Goal: Task Accomplishment & Management: Manage account settings

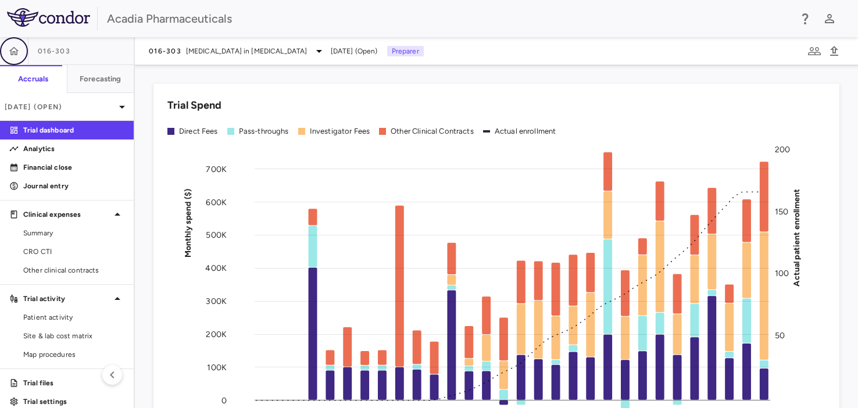
click at [16, 55] on icon "button" at bounding box center [14, 51] width 12 height 12
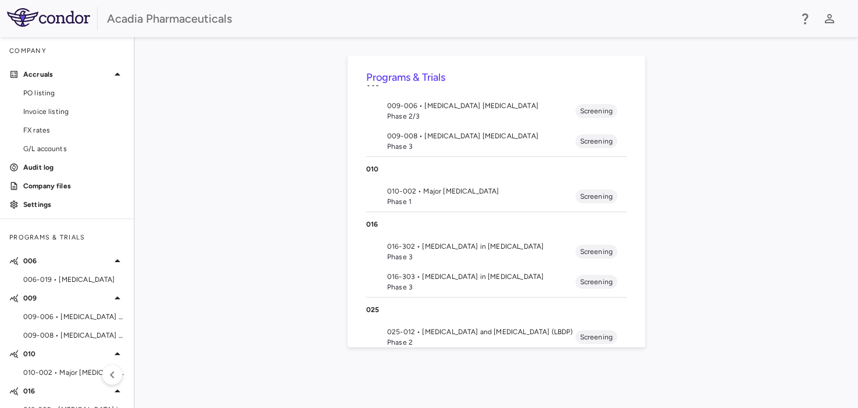
scroll to position [96, 0]
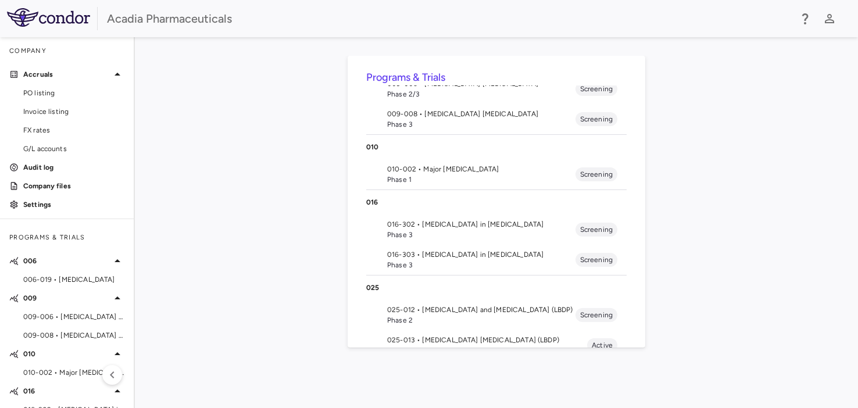
click at [456, 219] on span "016-302 • [MEDICAL_DATA] in [MEDICAL_DATA]" at bounding box center [481, 224] width 188 height 10
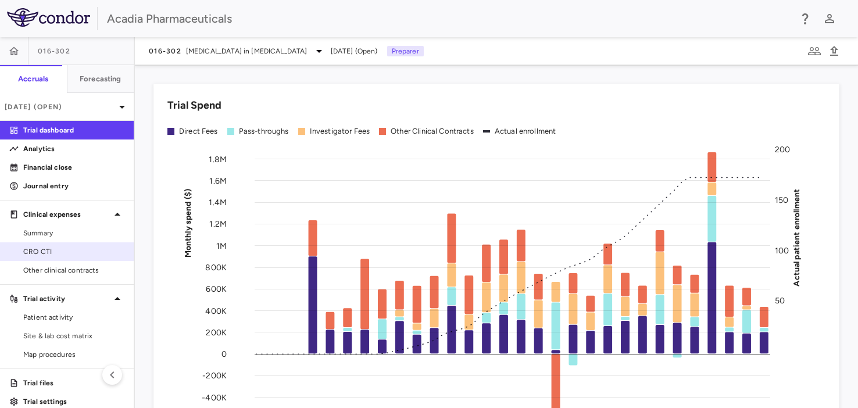
click at [52, 250] on span "CRO CTI" at bounding box center [73, 251] width 101 height 10
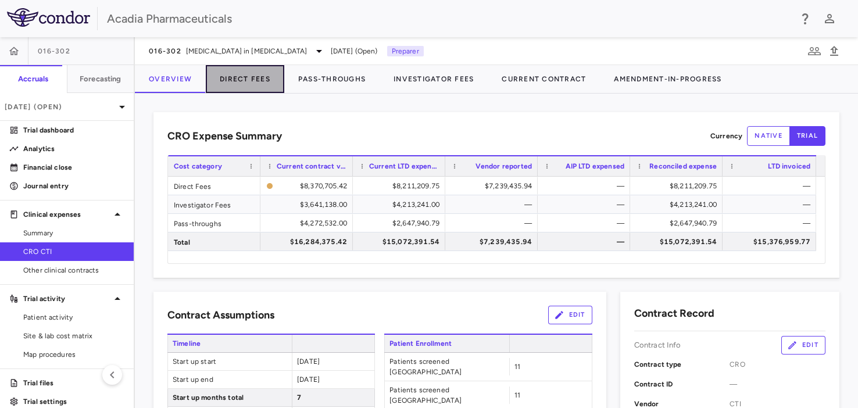
click at [232, 76] on button "Direct Fees" at bounding box center [245, 79] width 78 height 28
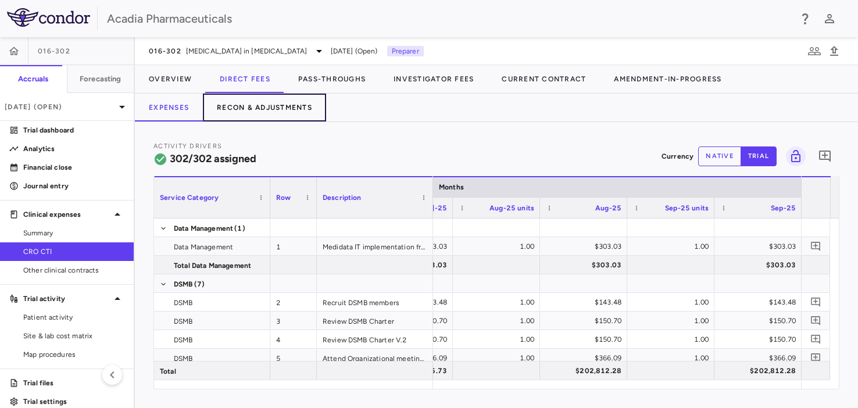
click at [293, 103] on button "Recon & Adjustments" at bounding box center [264, 108] width 123 height 28
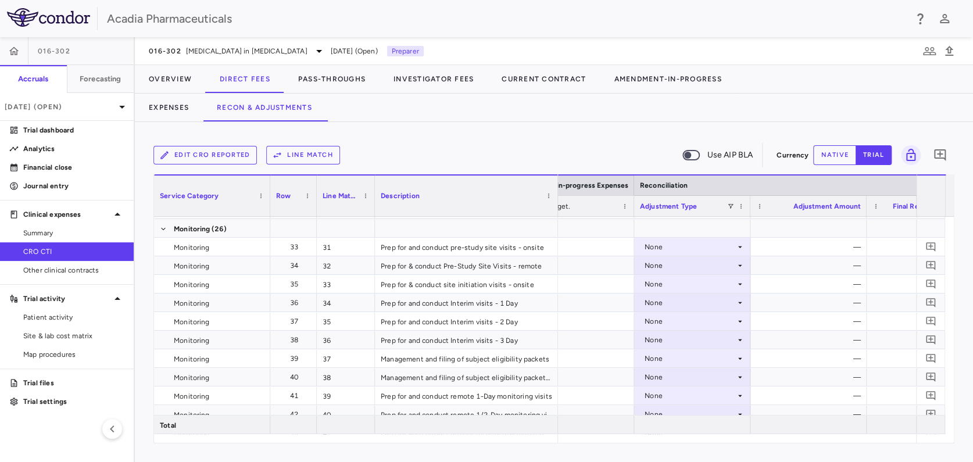
drag, startPoint x: 489, startPoint y: 187, endPoint x: 556, endPoint y: 181, distance: 67.1
click at [556, 181] on div at bounding box center [557, 195] width 5 height 41
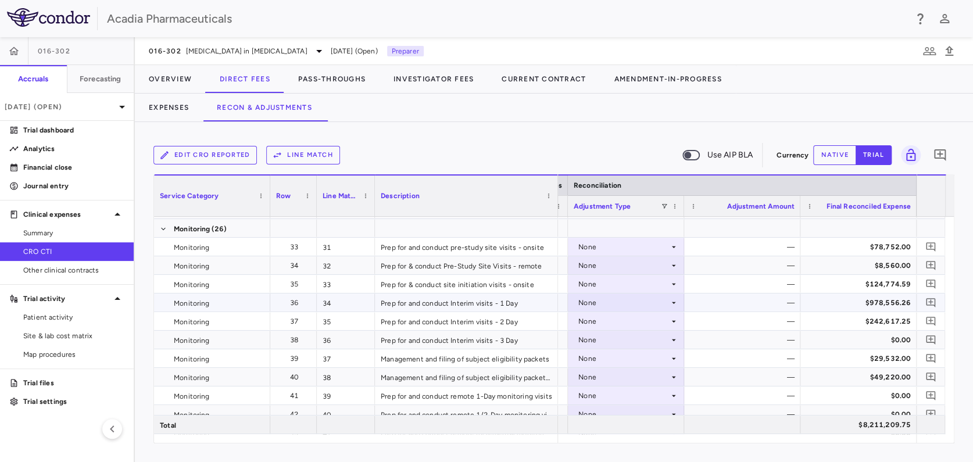
click at [672, 299] on icon at bounding box center [673, 302] width 9 height 9
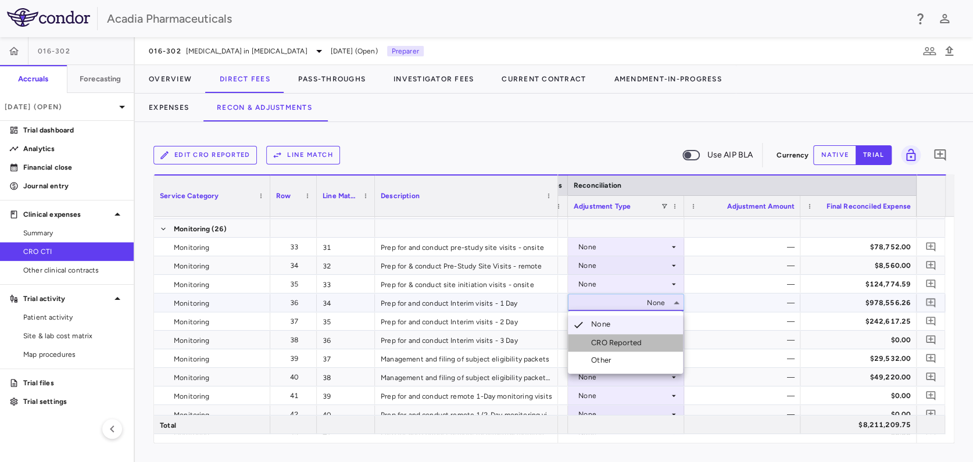
click at [626, 339] on div "CRO Reported" at bounding box center [618, 343] width 55 height 10
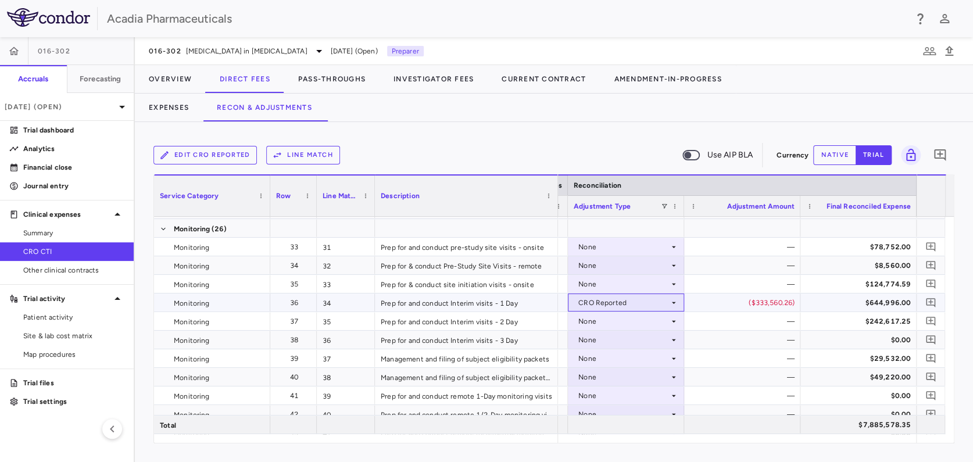
click at [674, 304] on icon at bounding box center [673, 302] width 9 height 9
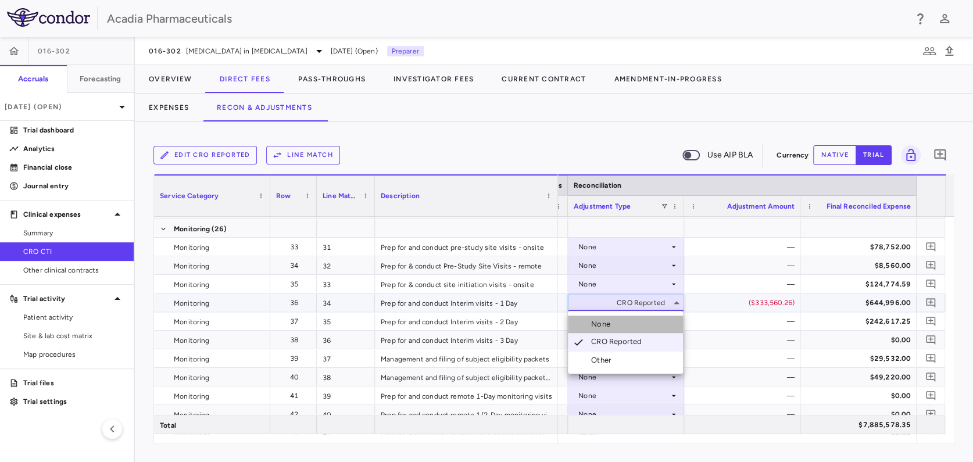
click at [632, 323] on li "None" at bounding box center [625, 324] width 115 height 17
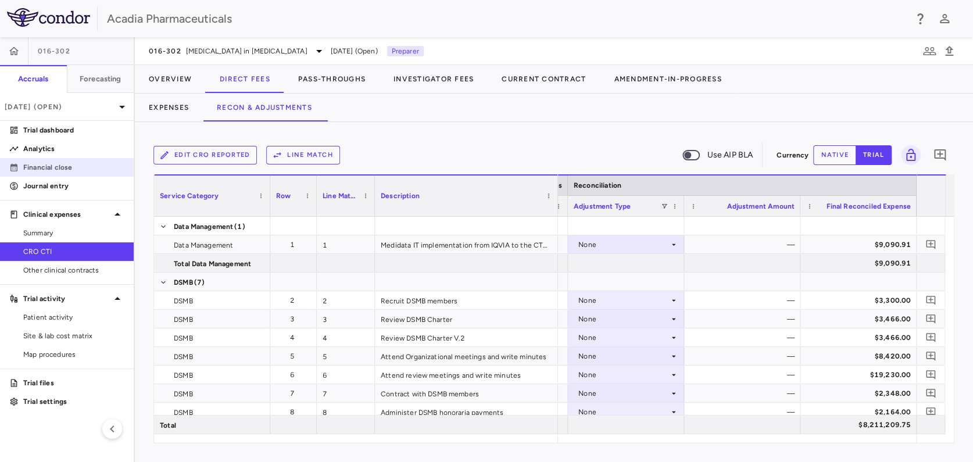
click at [59, 167] on p "Financial close" at bounding box center [73, 167] width 101 height 10
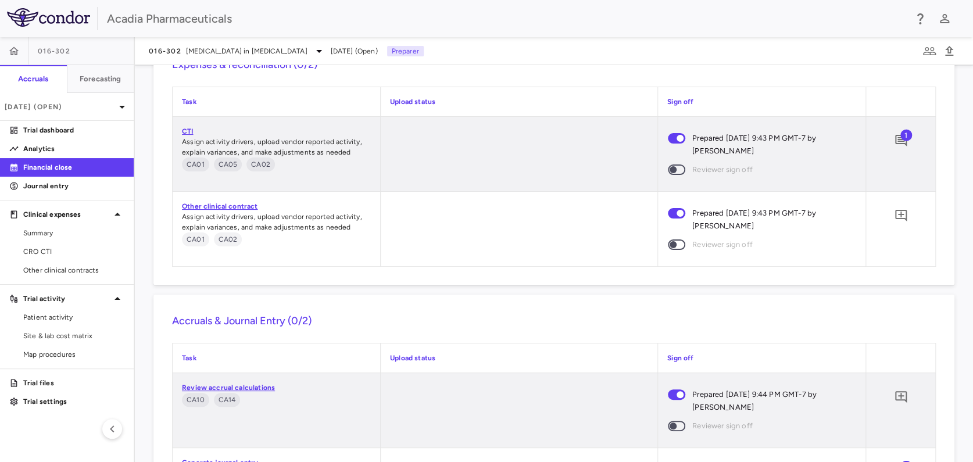
scroll to position [1589, 0]
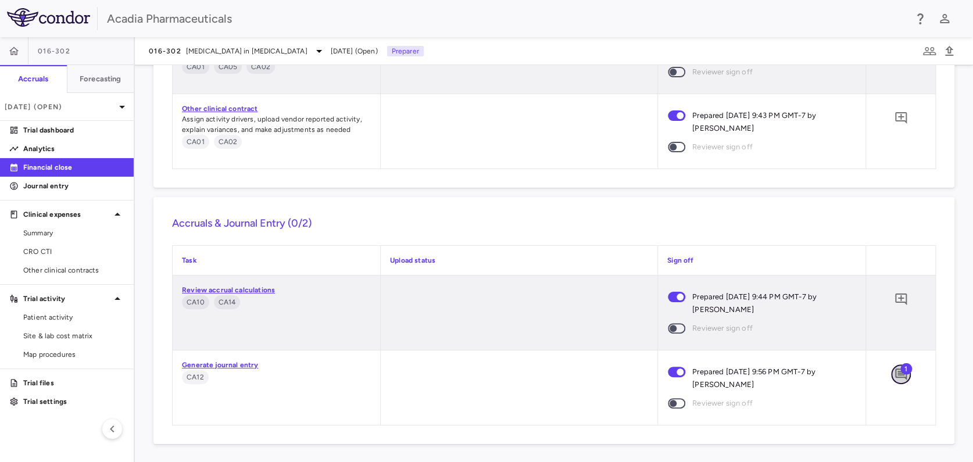
click at [857, 375] on icon "Add comment" at bounding box center [901, 374] width 12 height 12
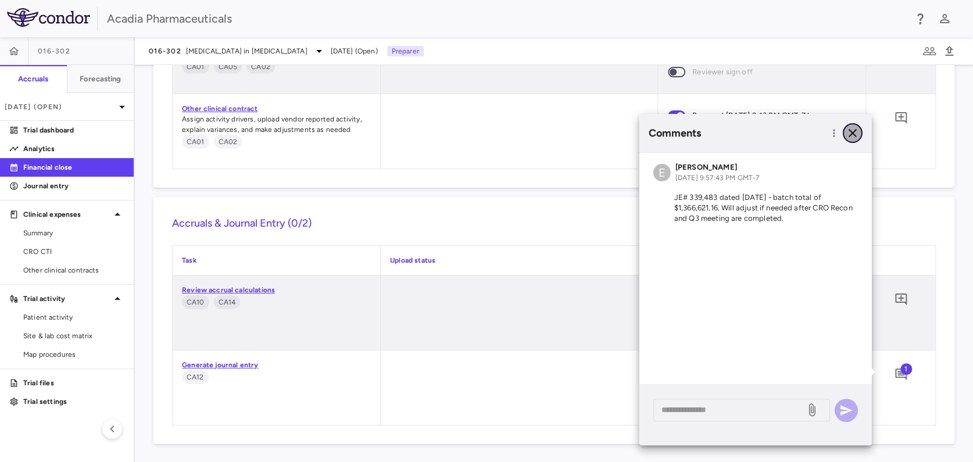
click at [855, 132] on icon "button" at bounding box center [853, 133] width 14 height 14
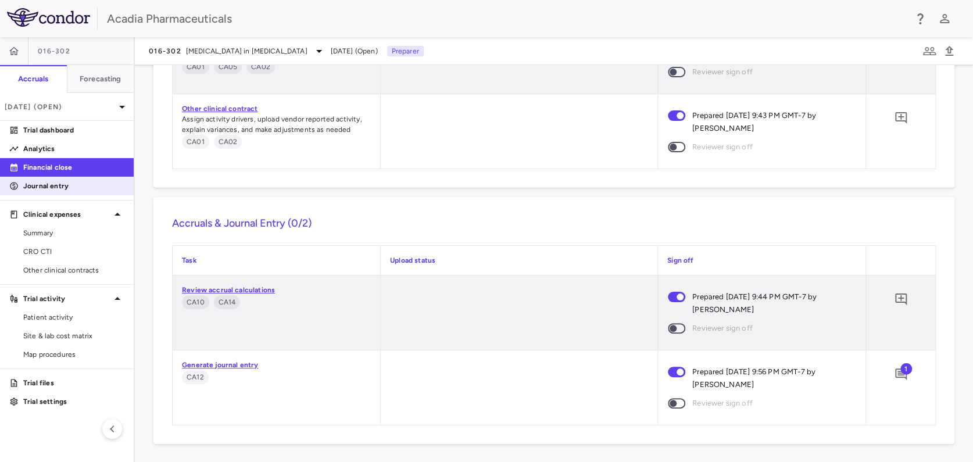
click at [63, 188] on p "Journal entry" at bounding box center [73, 186] width 101 height 10
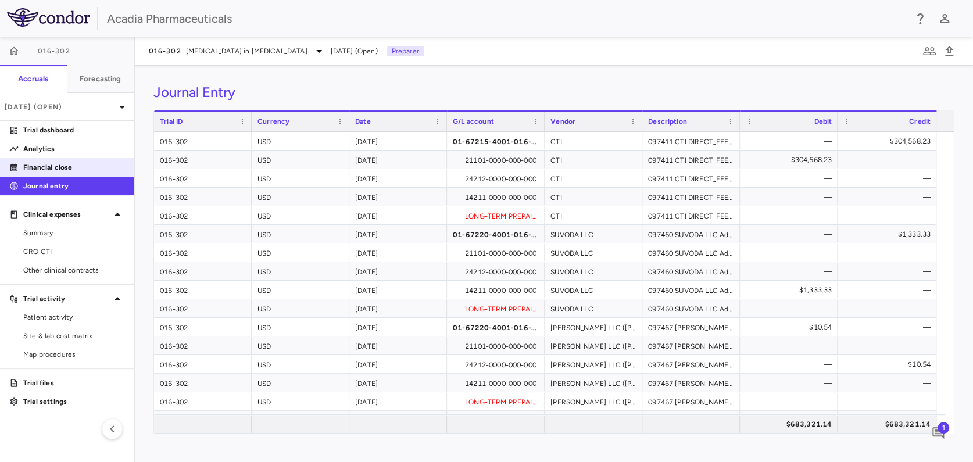
click at [63, 169] on p "Financial close" at bounding box center [73, 167] width 101 height 10
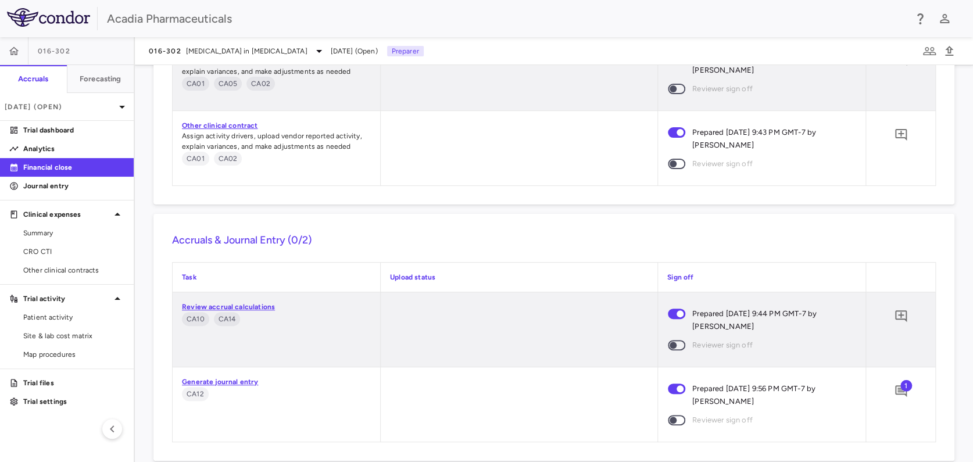
scroll to position [1589, 0]
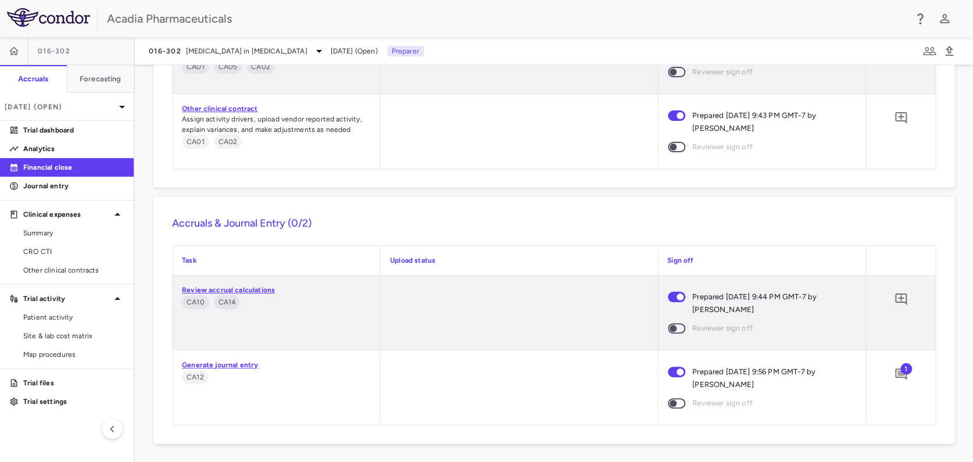
click at [857, 372] on span "1" at bounding box center [906, 369] width 12 height 12
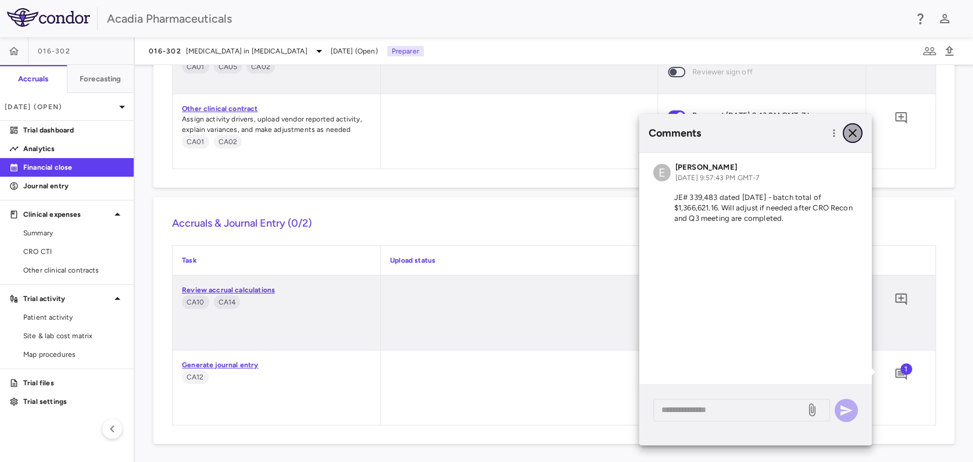
click at [853, 129] on icon "button" at bounding box center [853, 133] width 14 height 14
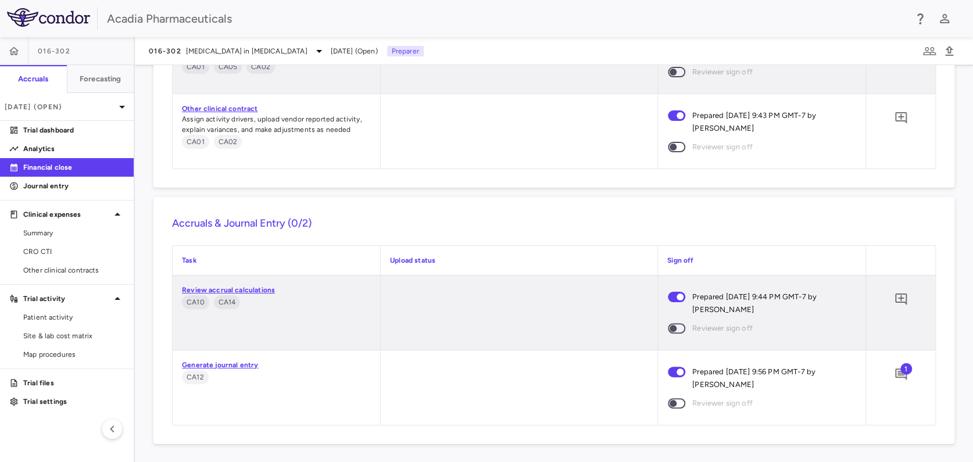
click at [857, 175] on div "Financial Close PO Completeness Vendor Drag here to set column labels Group PO …" at bounding box center [554, 263] width 838 height 397
click at [16, 52] on icon "button" at bounding box center [14, 50] width 10 height 8
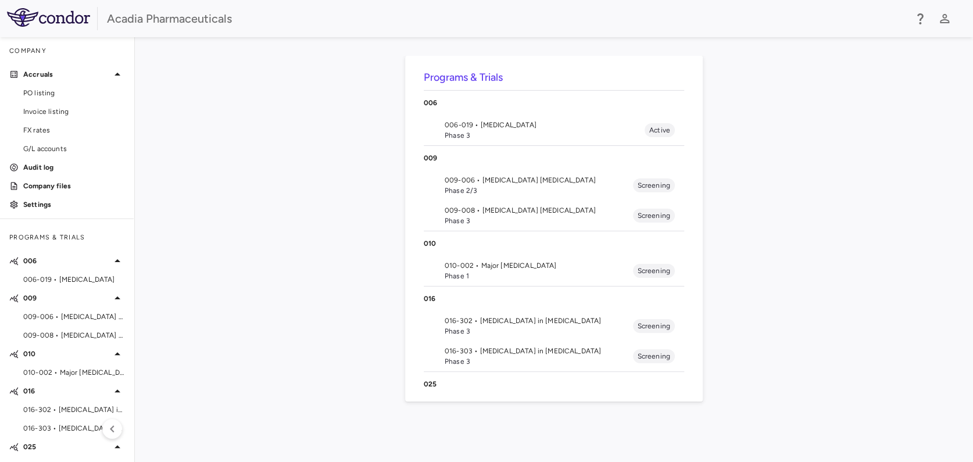
click at [497, 360] on span "Phase 3" at bounding box center [539, 361] width 188 height 10
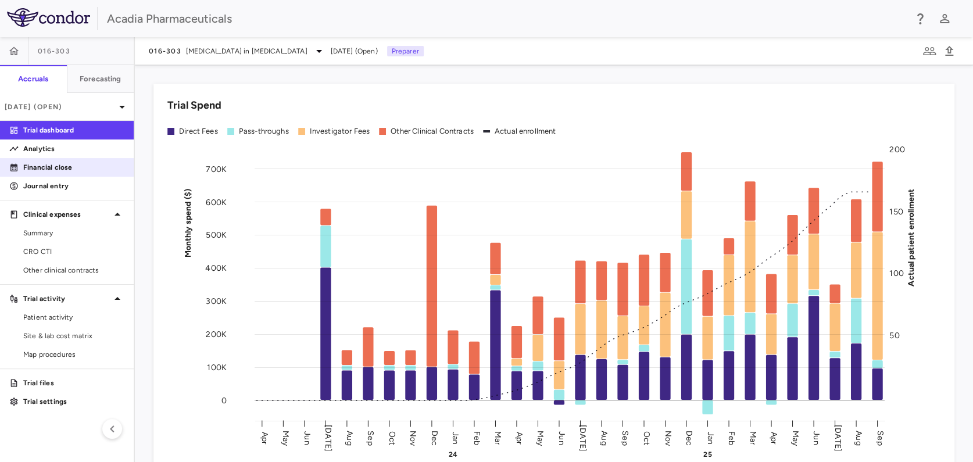
click at [29, 168] on p "Financial close" at bounding box center [73, 167] width 101 height 10
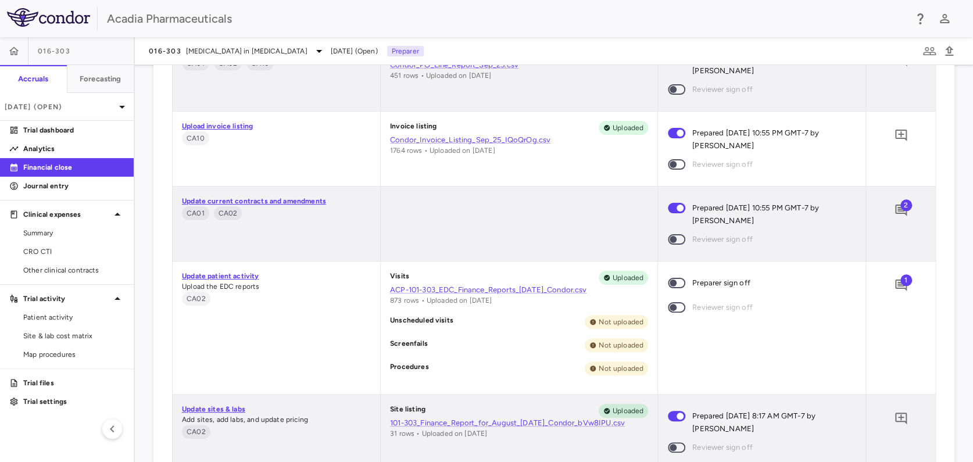
scroll to position [678, 0]
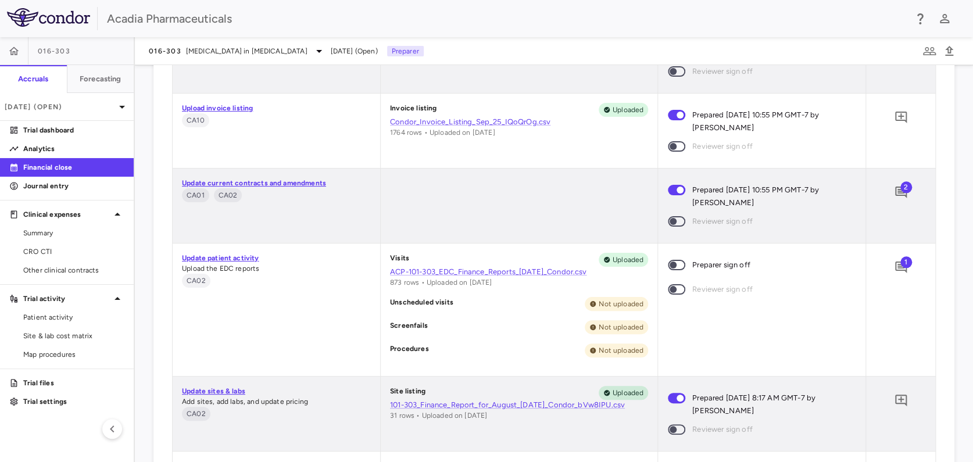
click at [668, 260] on span at bounding box center [676, 265] width 17 height 10
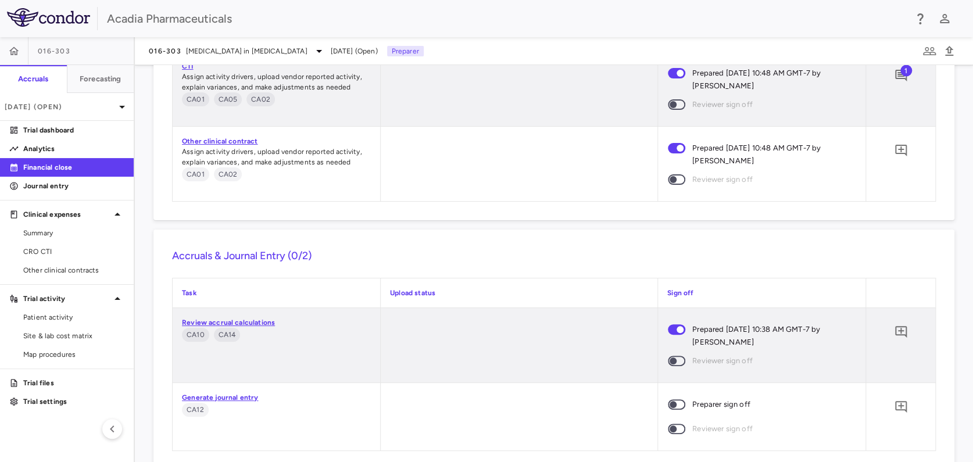
scroll to position [1284, 0]
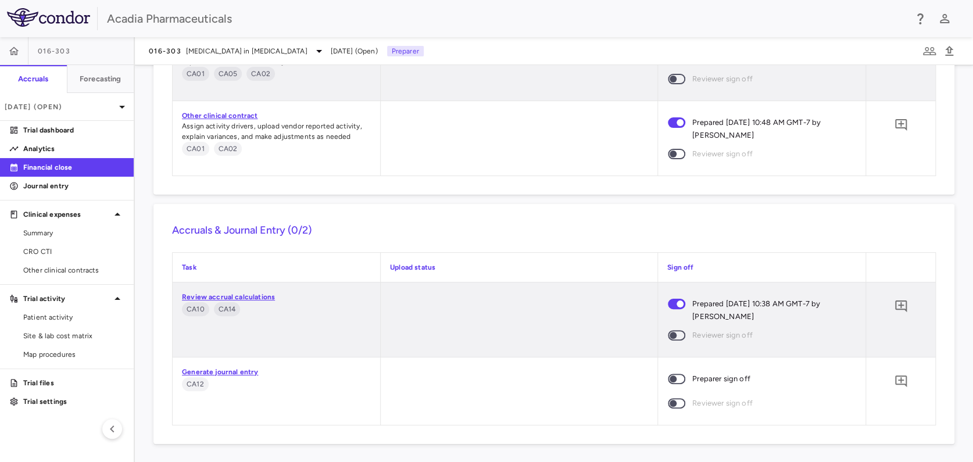
click at [265, 298] on link "Review accrual calculations" at bounding box center [228, 297] width 93 height 8
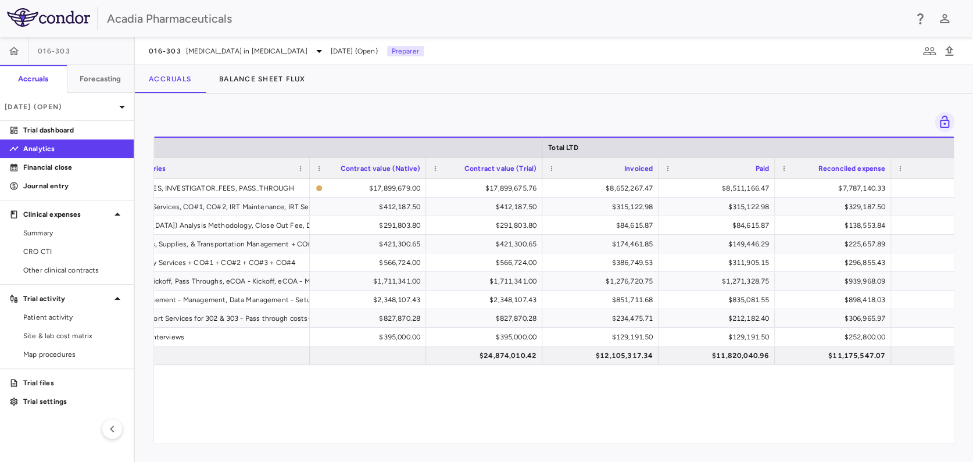
scroll to position [0, 521]
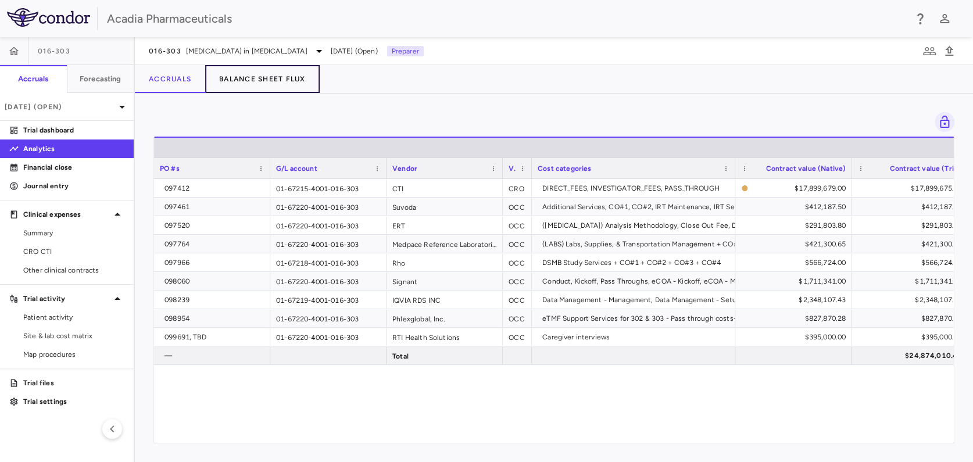
click at [260, 74] on button "Balance Sheet Flux" at bounding box center [262, 79] width 114 height 28
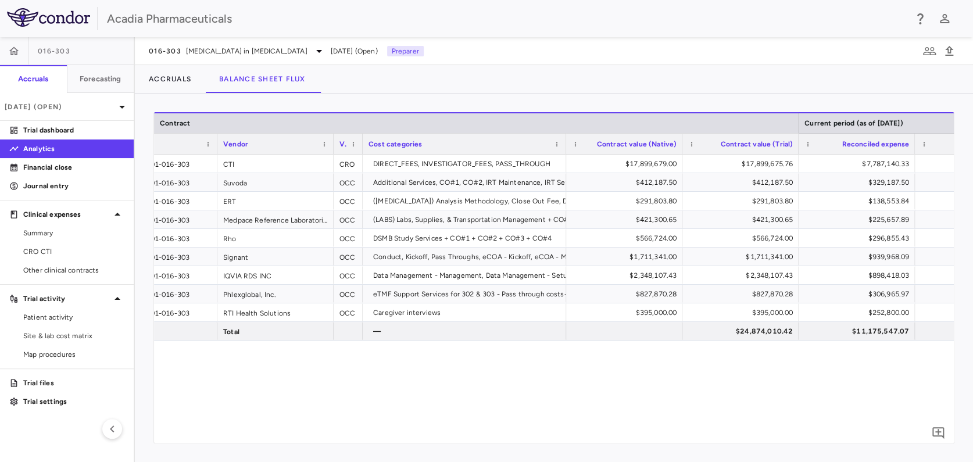
click at [344, 397] on div "097412 01-67215-4001-016-303 CTI CRO DIRECT_FEES, INVESTIGATOR_FEES, PASS_THROU…" at bounding box center [554, 295] width 800 height 280
click at [53, 170] on p "Financial close" at bounding box center [73, 167] width 101 height 10
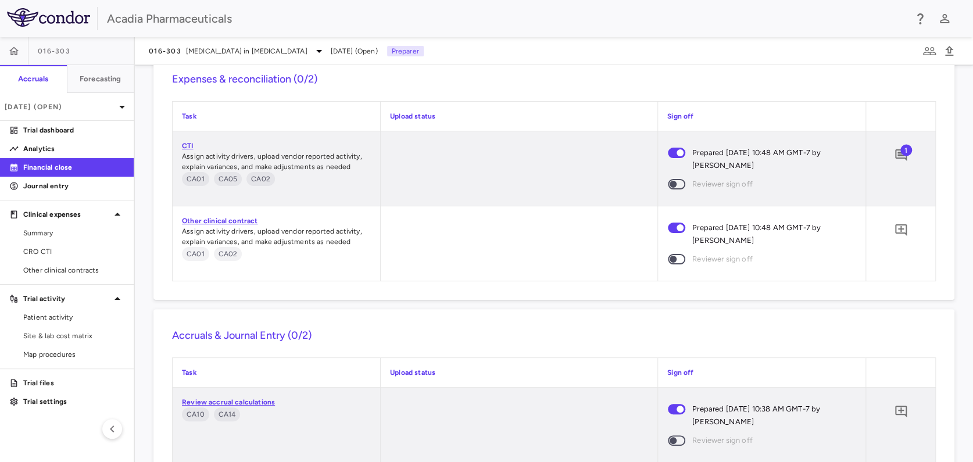
scroll to position [1284, 0]
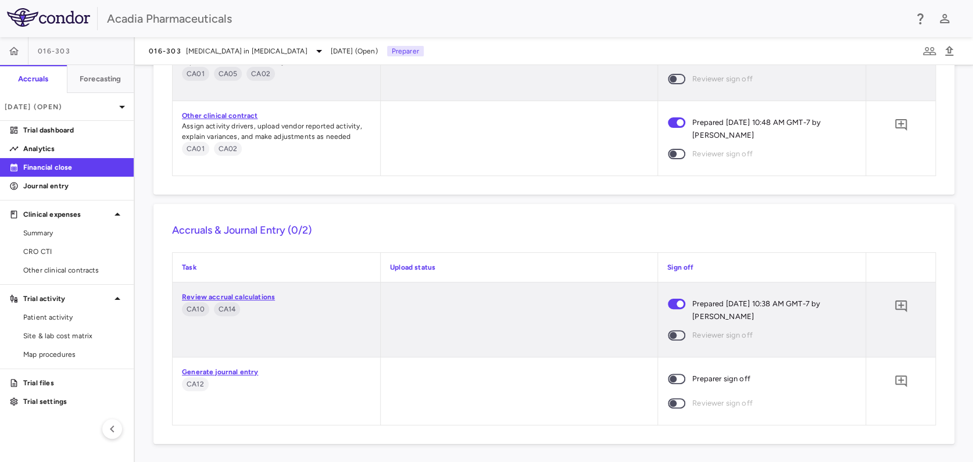
click at [223, 370] on link "Generate journal entry" at bounding box center [220, 372] width 76 height 8
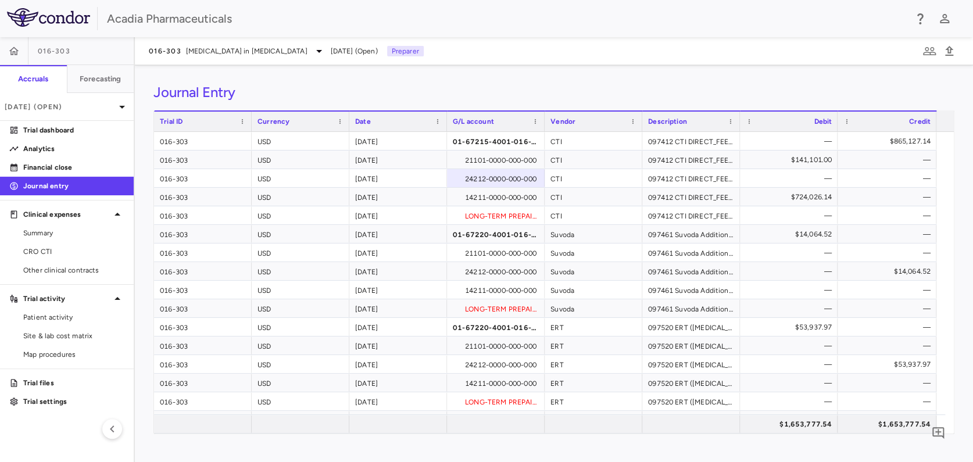
click at [749, 35] on div "Acadia Pharmaceuticals" at bounding box center [486, 18] width 973 height 37
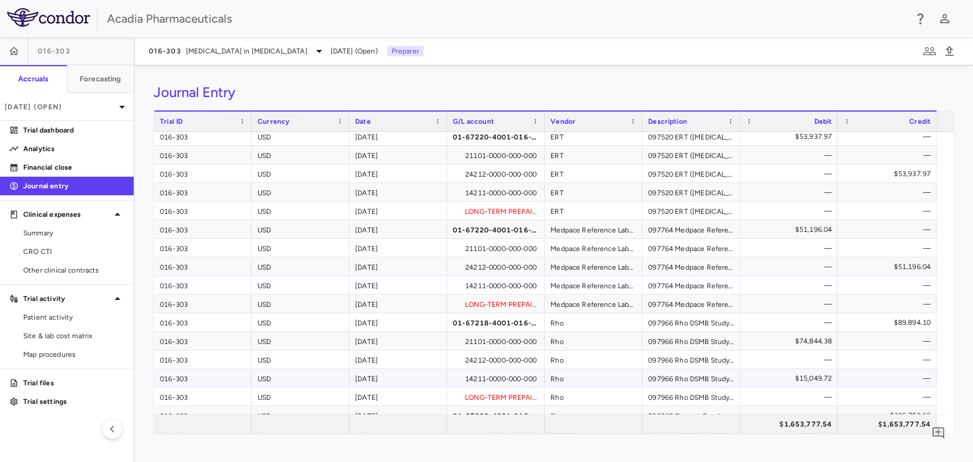
scroll to position [194, 0]
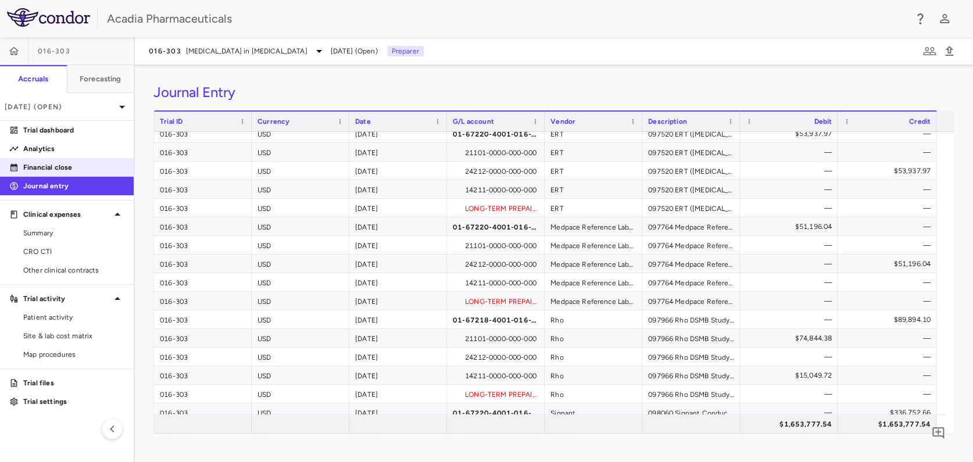
click at [55, 170] on p "Financial close" at bounding box center [73, 167] width 101 height 10
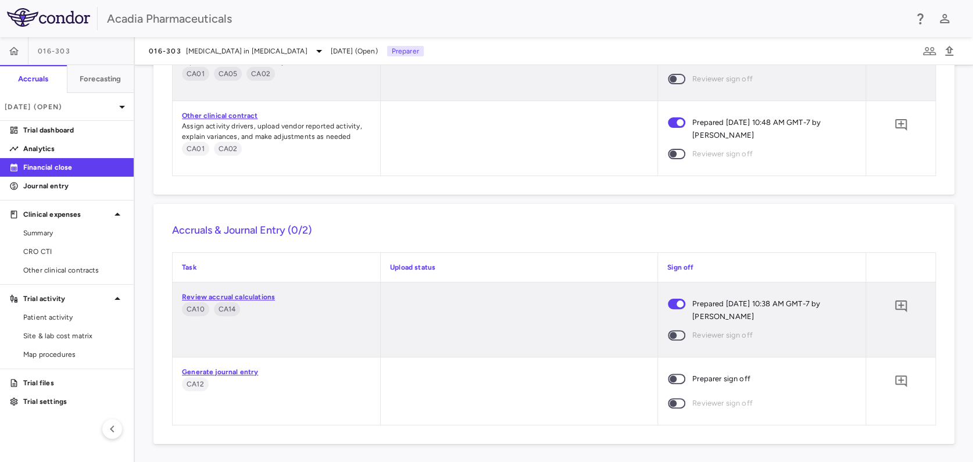
scroll to position [1284, 0]
click at [857, 381] on icon "Add comment" at bounding box center [901, 381] width 14 height 14
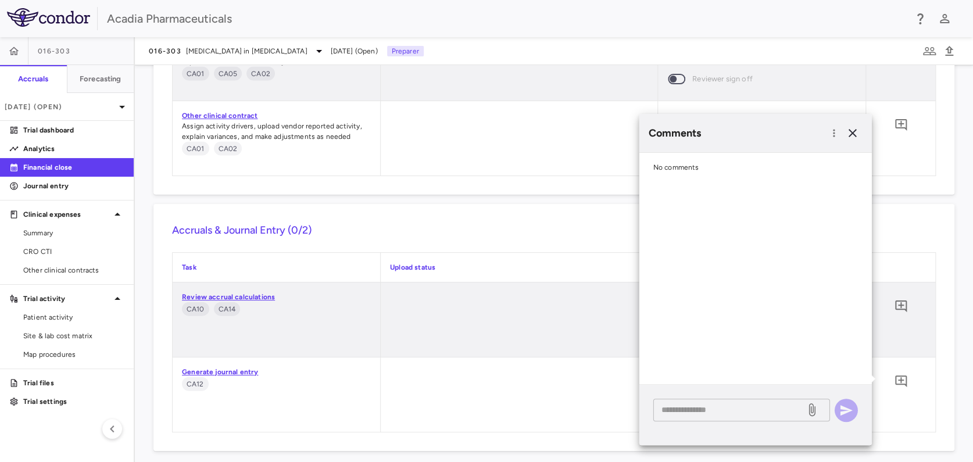
click at [722, 407] on textarea at bounding box center [729, 409] width 136 height 13
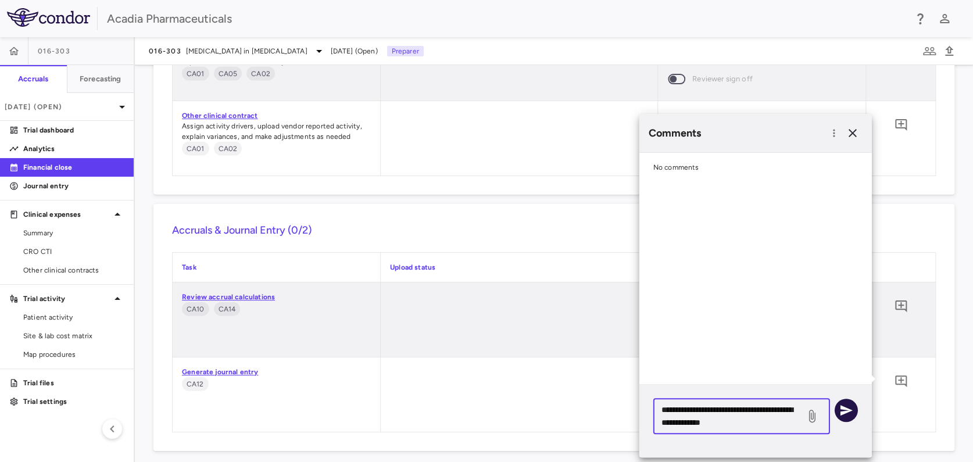
type textarea "**********"
click at [848, 407] on icon "button" at bounding box center [846, 410] width 12 height 10
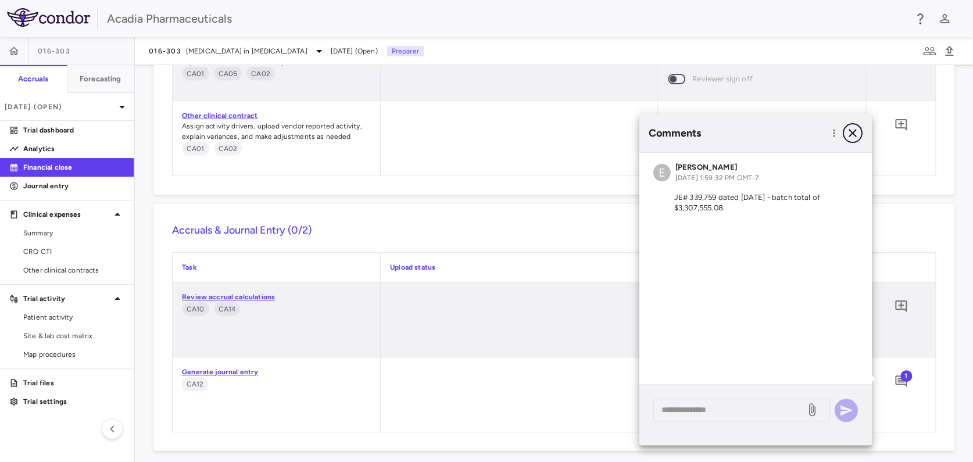
click at [850, 131] on icon "button" at bounding box center [852, 133] width 8 height 8
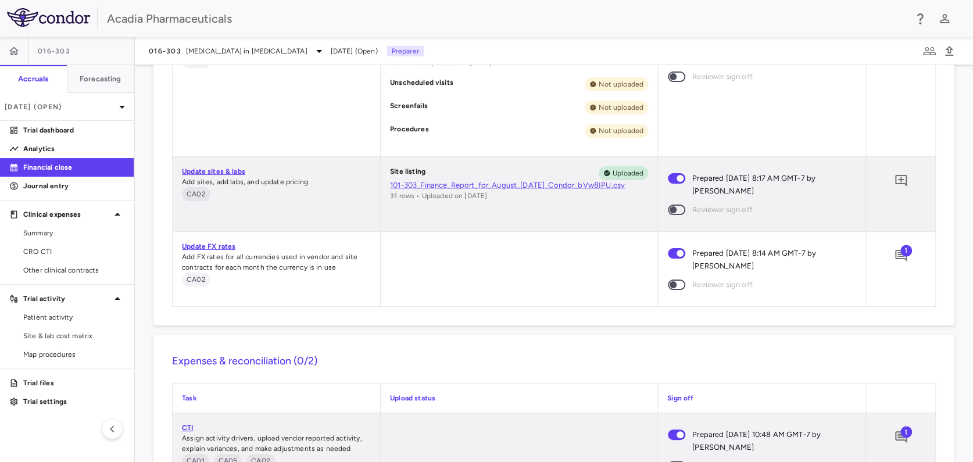
scroll to position [1090, 0]
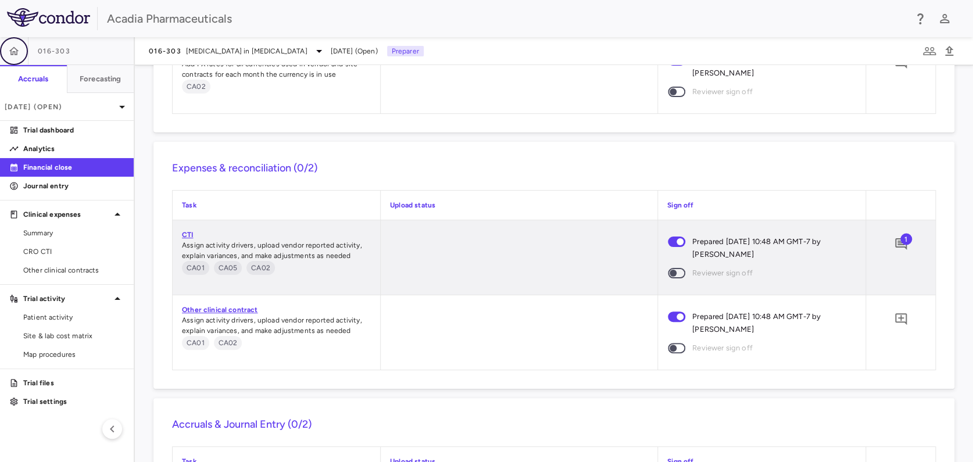
click at [16, 51] on icon "button" at bounding box center [14, 51] width 12 height 12
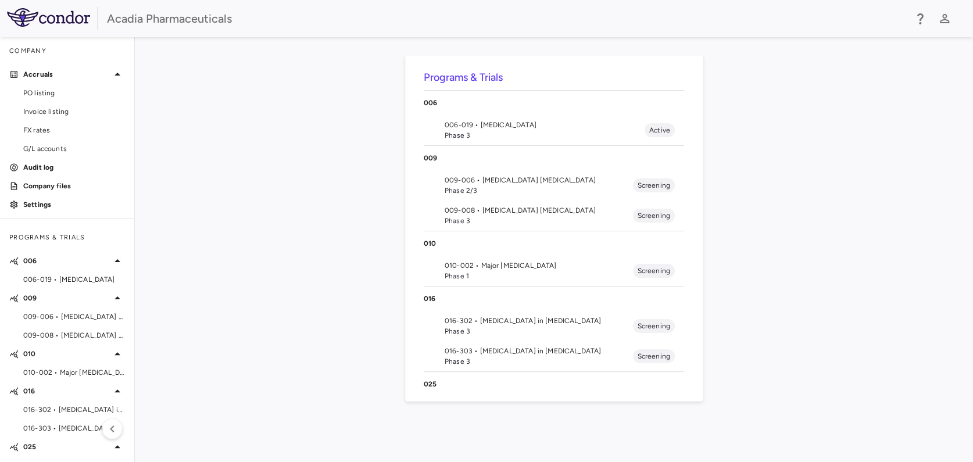
click at [508, 117] on li "006-019 • [MEDICAL_DATA] Phase 3 Active" at bounding box center [554, 130] width 260 height 30
